Goal: Communication & Community: Answer question/provide support

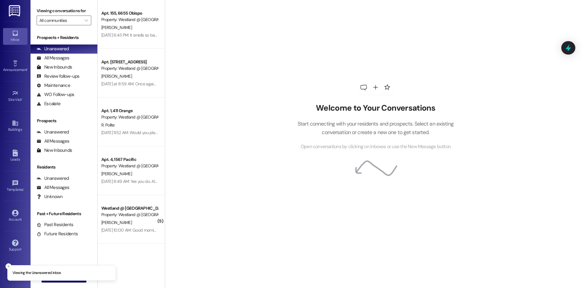
click at [14, 135] on div "Buildings Go to Buildings" at bounding box center [15, 126] width 24 height 30
click at [13, 128] on div "Buildings" at bounding box center [15, 130] width 31 height 6
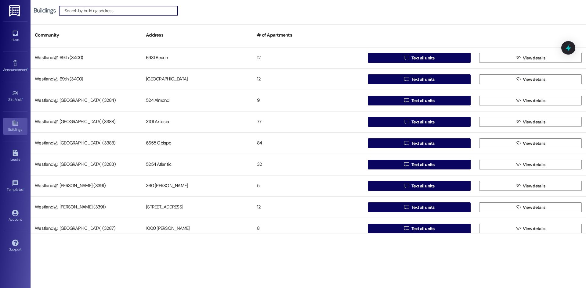
scroll to position [33, 0]
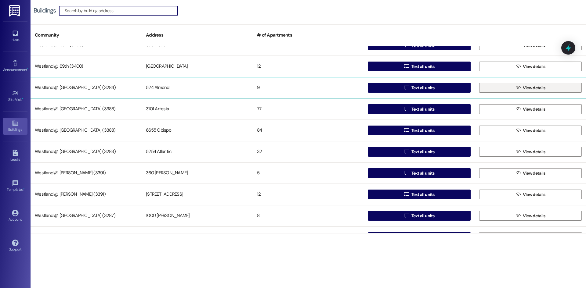
click at [506, 90] on button " View details" at bounding box center [530, 88] width 103 height 10
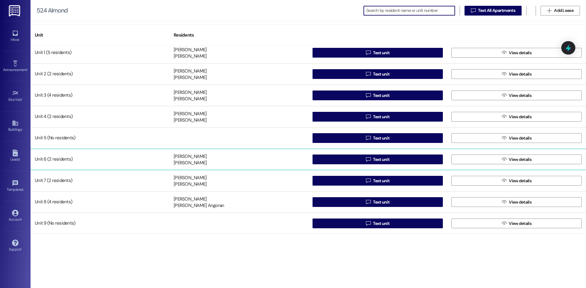
scroll to position [5, 0]
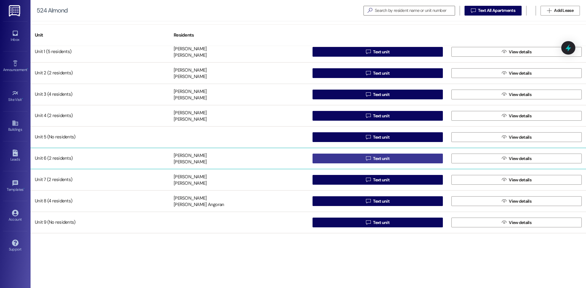
click at [352, 163] on button " Text unit" at bounding box center [377, 159] width 130 height 10
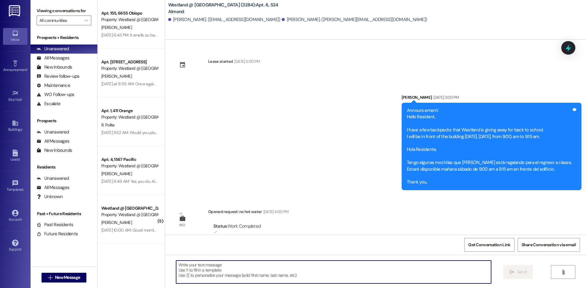
click at [247, 273] on textarea at bounding box center [333, 272] width 315 height 23
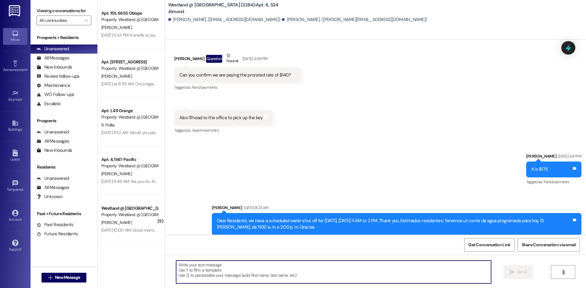
scroll to position [14141, 0]
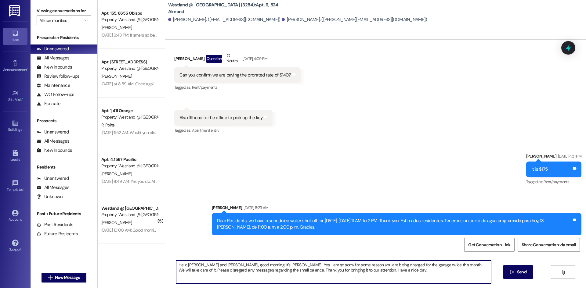
type textarea "Hello [PERSON_NAME] and [PERSON_NAME], good morning. It's [PERSON_NAME]. Yes, I…"
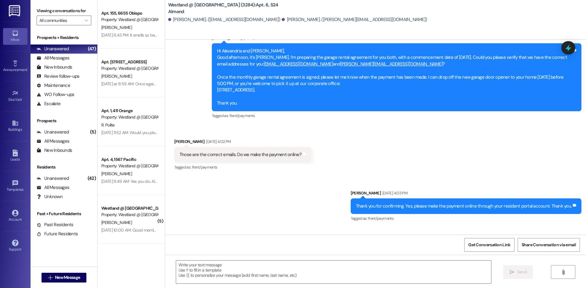
scroll to position [14232, 0]
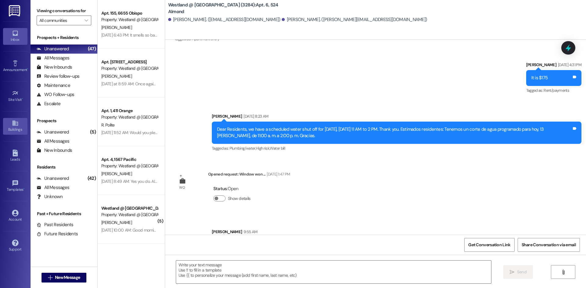
click at [13, 133] on div "Buildings" at bounding box center [15, 130] width 31 height 6
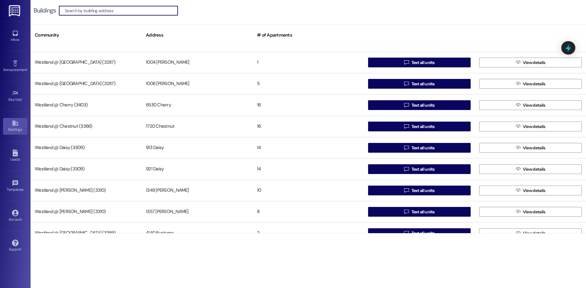
scroll to position [209, 0]
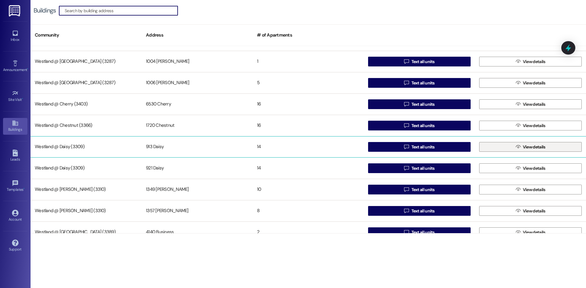
click at [503, 146] on button " View details" at bounding box center [530, 147] width 103 height 10
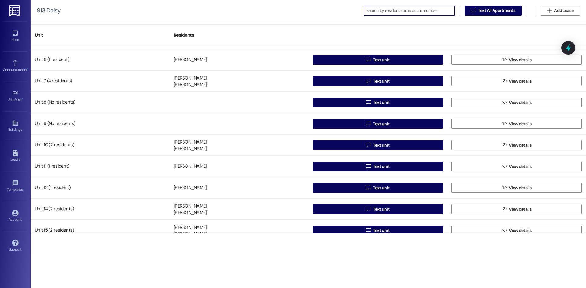
scroll to position [112, 0]
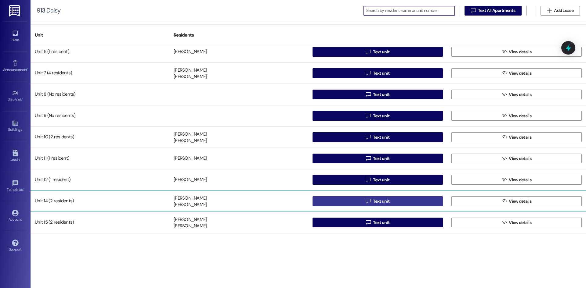
click at [388, 202] on span "Text unit" at bounding box center [381, 201] width 16 height 6
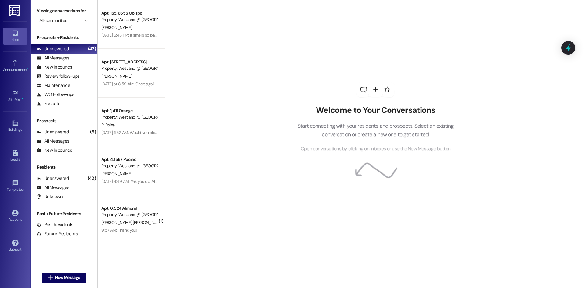
click at [272, 271] on div "Welcome to Your Conversations Start connecting with your residents and prospect…" at bounding box center [375, 144] width 421 height 288
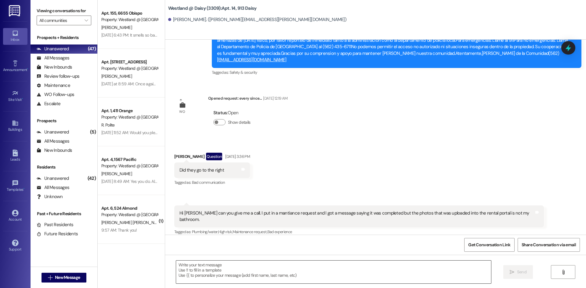
scroll to position [2048, 0]
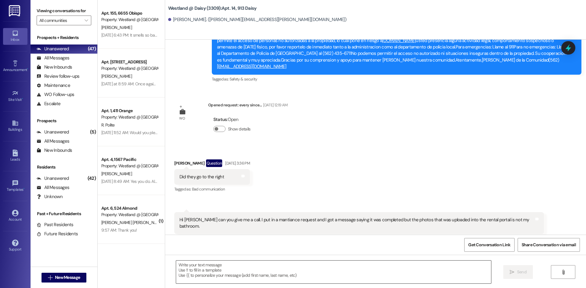
click at [266, 277] on textarea at bounding box center [333, 272] width 315 height 23
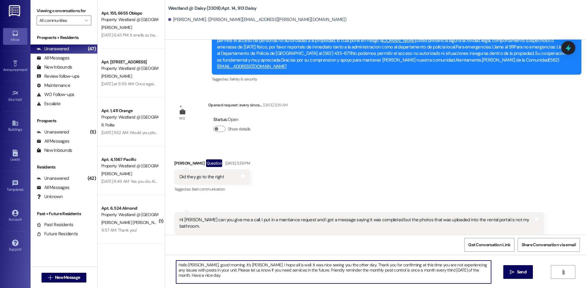
type textarea "Hello [PERSON_NAME], good morning. It's [PERSON_NAME]. I hope all is well. It w…"
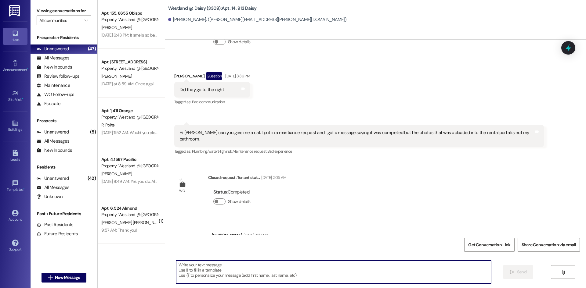
scroll to position [2125, 0]
